Goal: Transaction & Acquisition: Purchase product/service

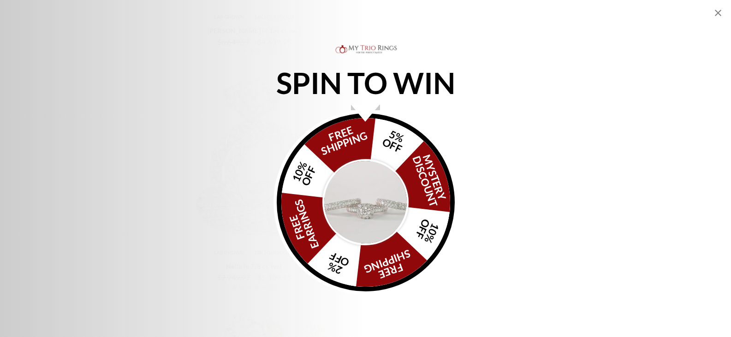
scroll to position [1324, 0]
click at [359, 197] on img "Alia popup" at bounding box center [365, 202] width 87 height 87
click at [366, 224] on img "Alia popup" at bounding box center [365, 202] width 87 height 87
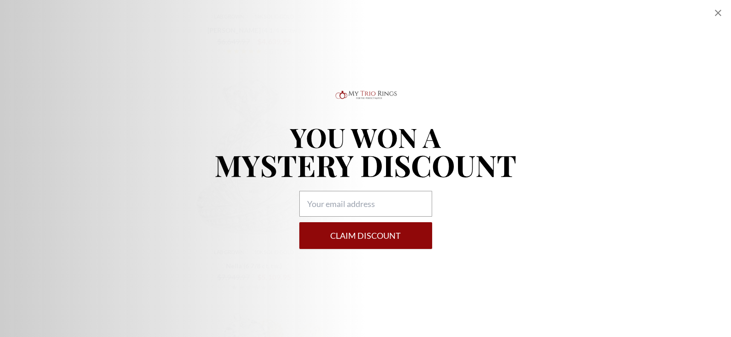
click at [718, 15] on icon "Close popup" at bounding box center [717, 12] width 11 height 11
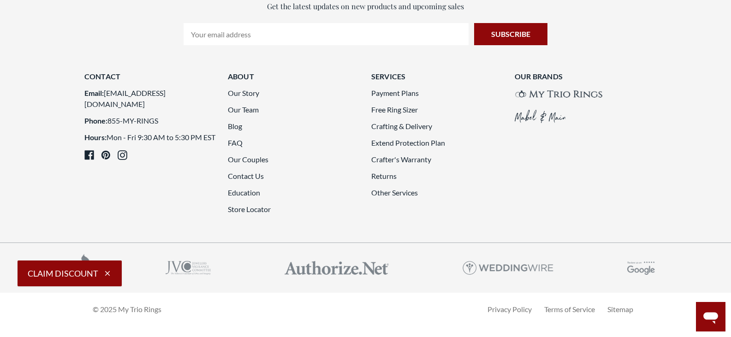
scroll to position [2723, 0]
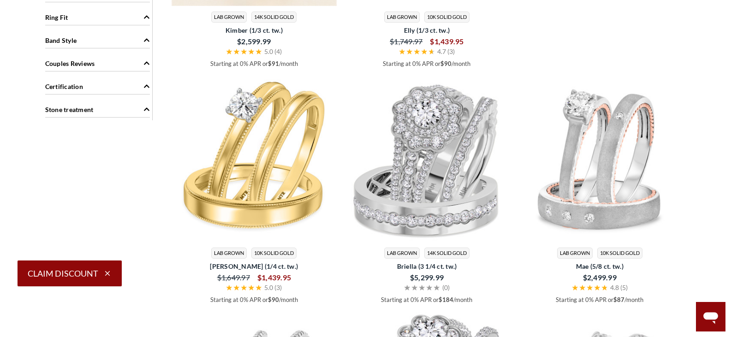
scroll to position [1089, 0]
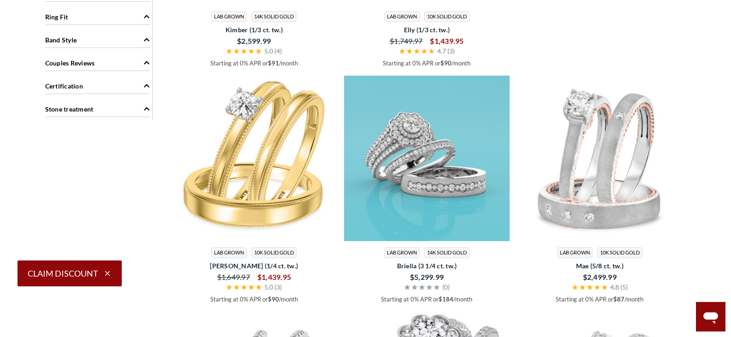
click at [437, 131] on img at bounding box center [426, 158] width 165 height 165
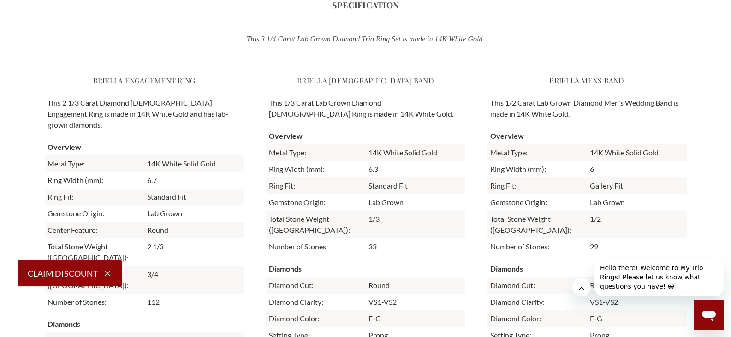
scroll to position [2379, 0]
